Goal: Task Accomplishment & Management: Manage account settings

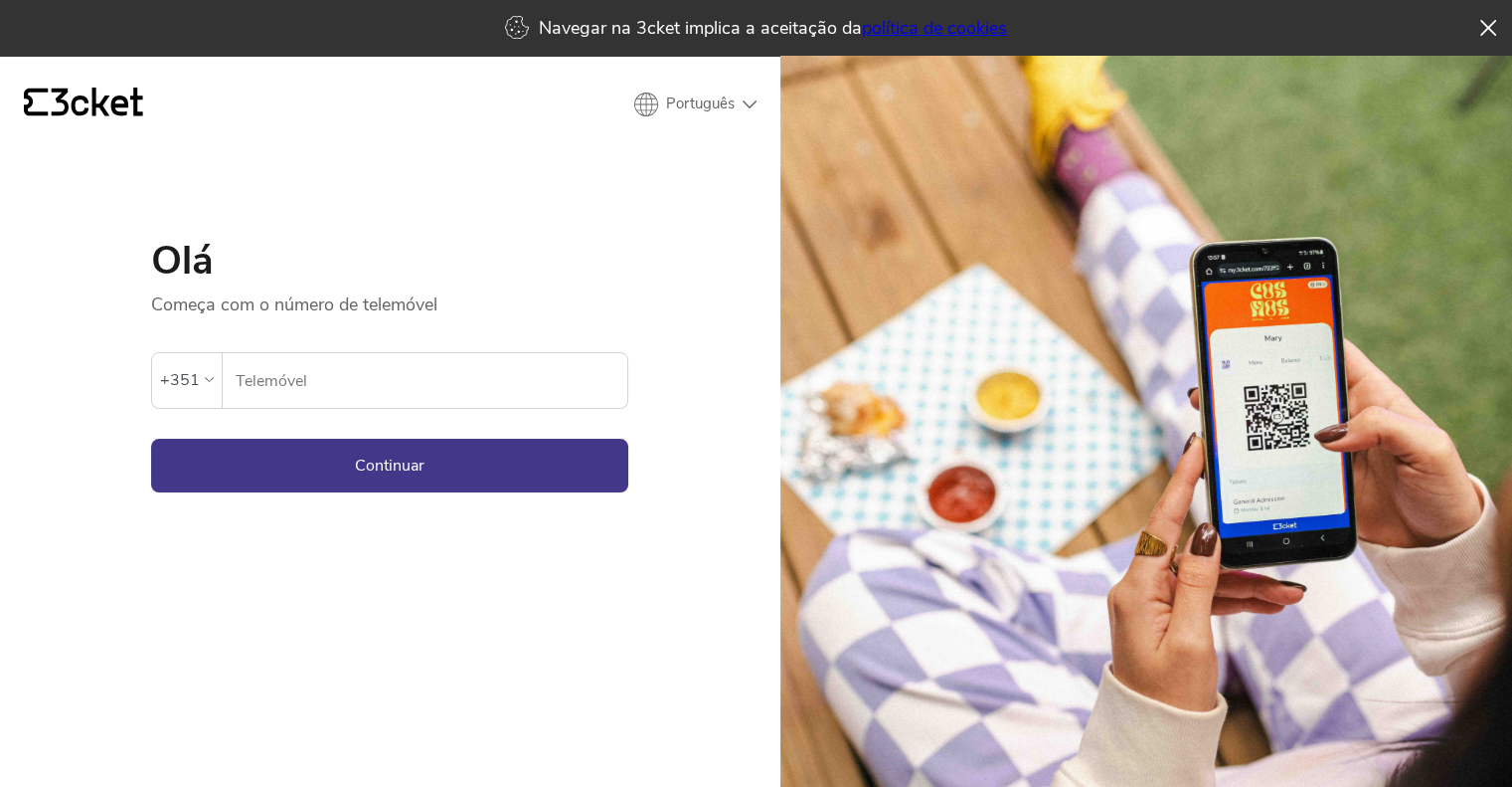
click at [415, 365] on input "Telemóvel" at bounding box center [431, 380] width 393 height 55
type input "926423906"
click at [461, 473] on button "Continuar" at bounding box center [389, 466] width 477 height 54
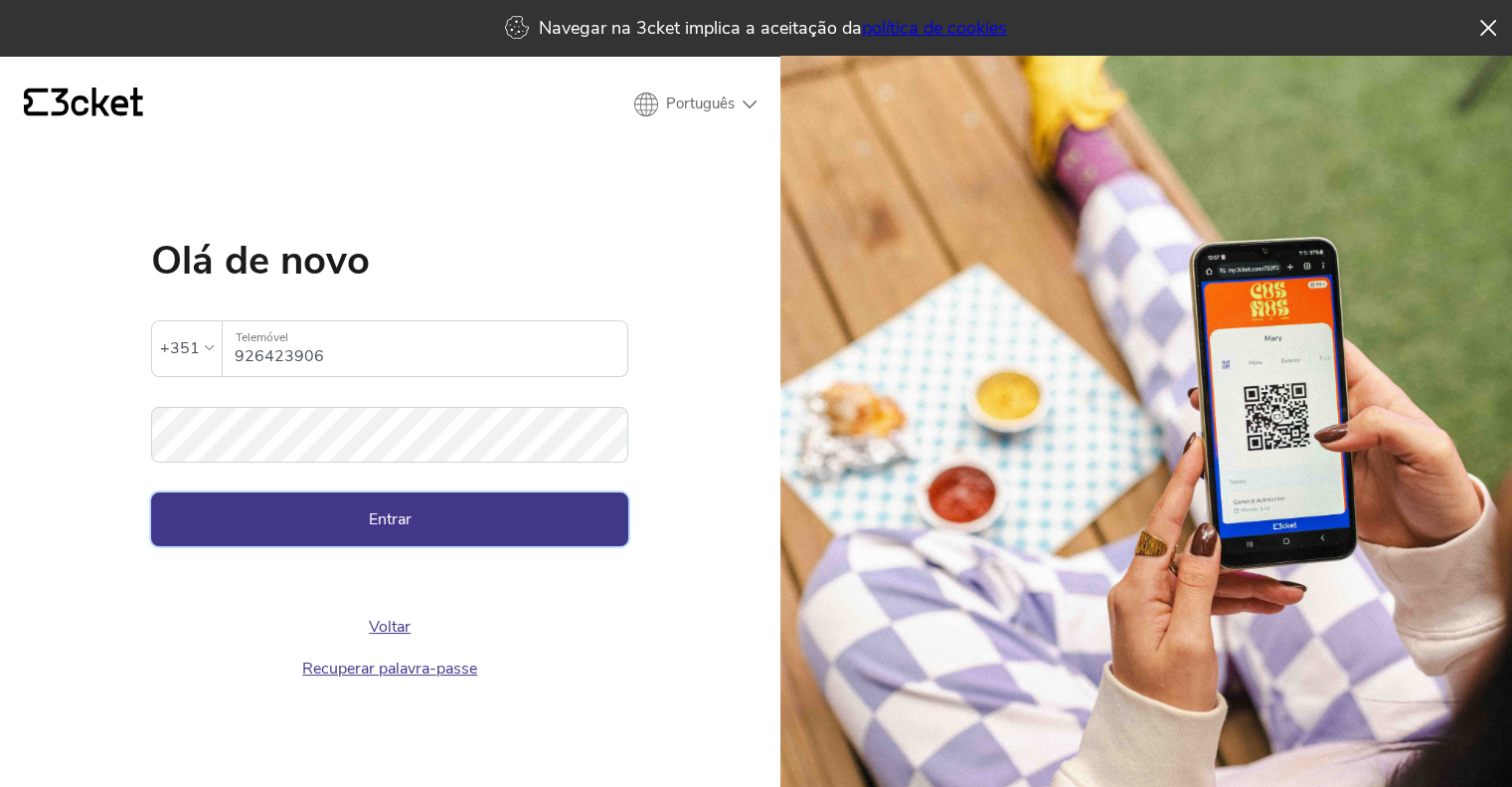
click at [433, 505] on button "Entrar" at bounding box center [389, 519] width 477 height 54
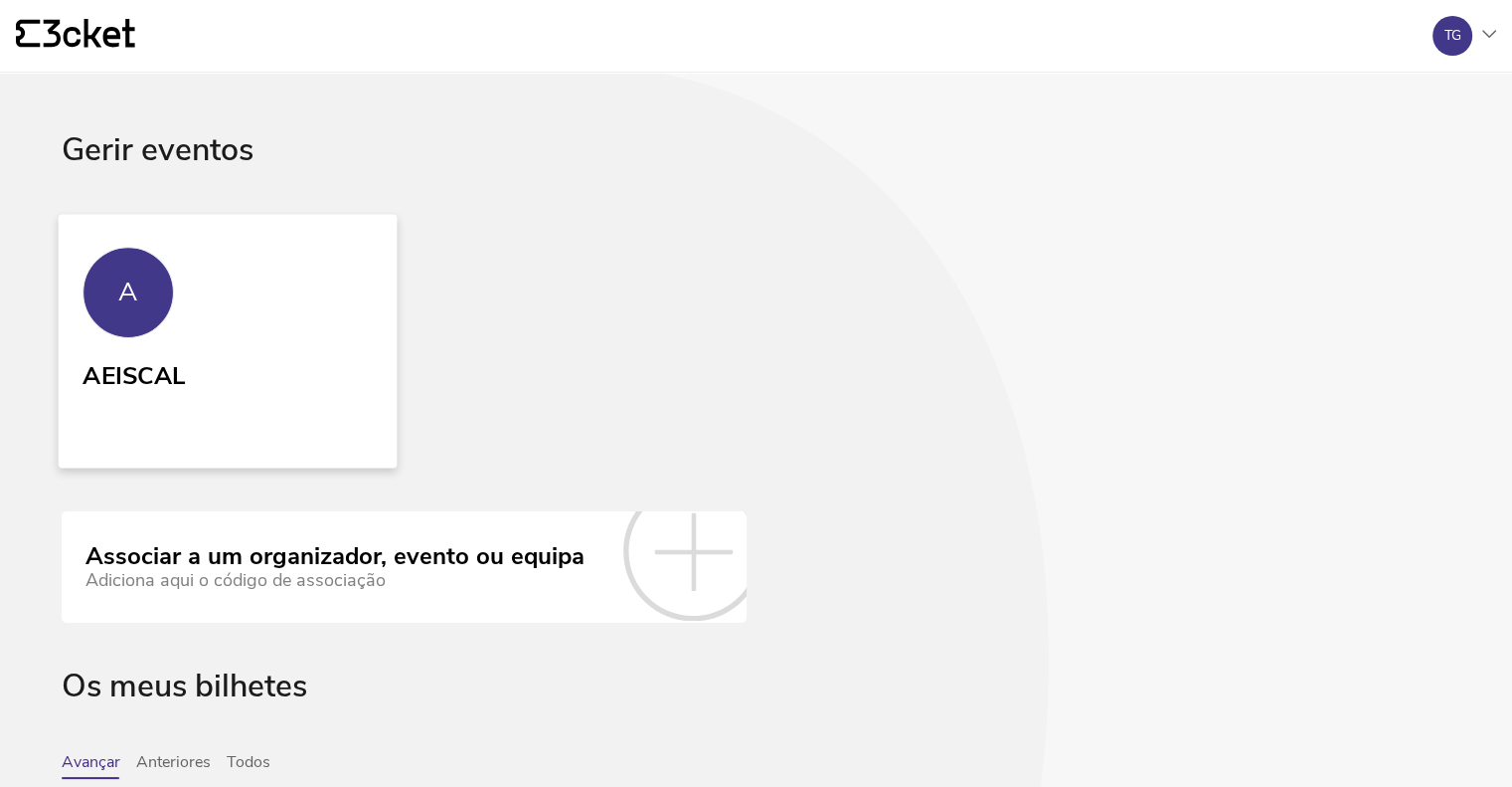
click at [201, 331] on link "A AEISCAL" at bounding box center [228, 341] width 339 height 254
